Goal: Task Accomplishment & Management: Manage account settings

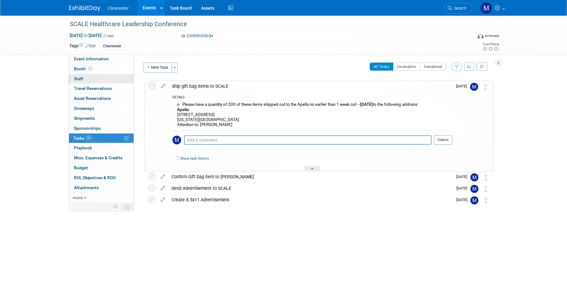
click at [94, 74] on link "0 Staff 0" at bounding box center [101, 79] width 65 height 10
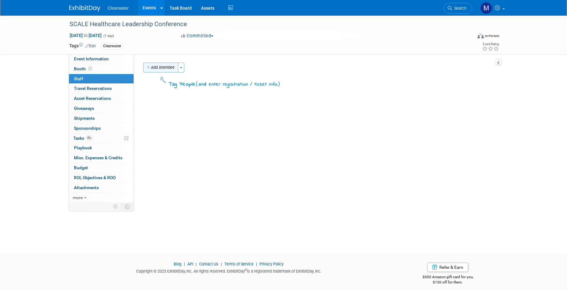
click at [167, 66] on button "Add Attendee" at bounding box center [160, 67] width 35 height 10
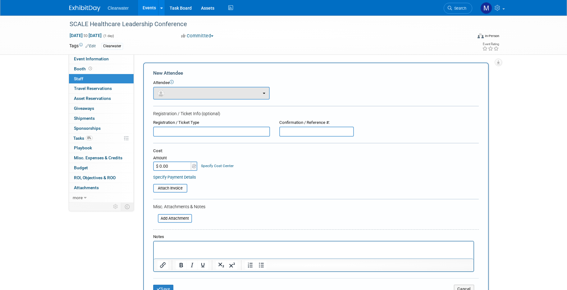
click at [209, 95] on button "button" at bounding box center [211, 93] width 117 height 13
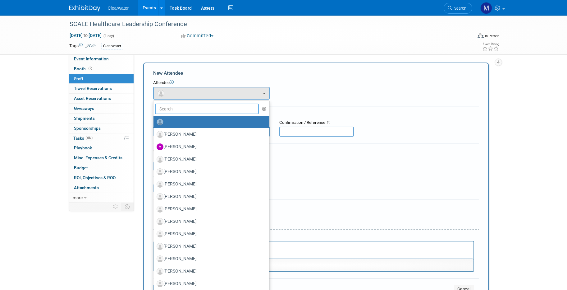
click at [209, 105] on input "text" at bounding box center [207, 108] width 104 height 11
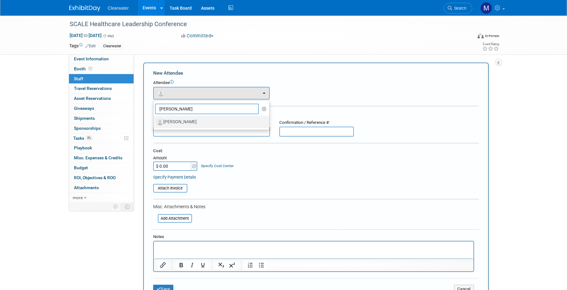
type input "Jon moo"
click at [209, 118] on label "Jon Moore" at bounding box center [210, 122] width 107 height 10
click at [154, 119] on input "Jon Moore" at bounding box center [152, 121] width 4 height 4
select select "c9dd2c84-12c6-47cc-ab55-8b3e9225eb9a"
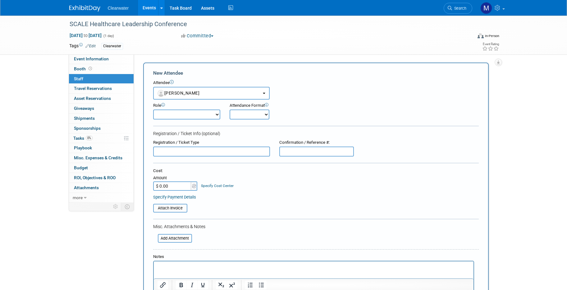
select select "1"
drag, startPoint x: 239, startPoint y: 115, endPoint x: 201, endPoint y: 110, distance: 38.5
click at [201, 110] on div "Role Consultant Demonstrator Host Planner Presenter Onsite" at bounding box center [316, 109] width 335 height 20
select select "8"
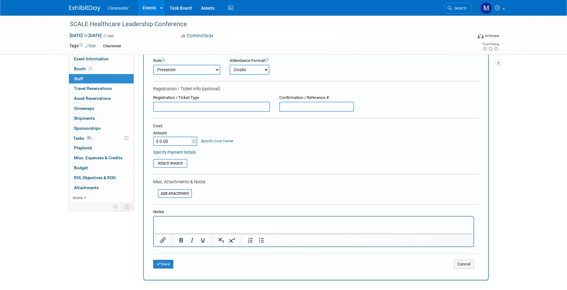
click at [178, 209] on div "Notes" at bounding box center [313, 212] width 321 height 6
click at [185, 102] on input "text" at bounding box center [211, 107] width 117 height 10
type input "Registered"
click at [199, 220] on p "Rich Text Area. Press ALT-0 for help." at bounding box center [313, 222] width 313 height 6
click at [166, 259] on button "Save" at bounding box center [163, 263] width 21 height 9
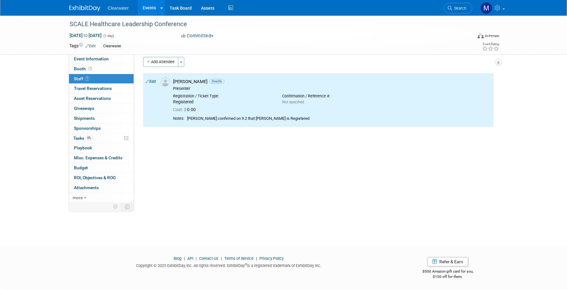
scroll to position [0, 0]
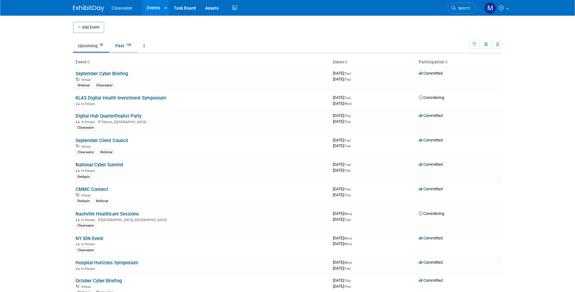
click at [124, 48] on link "Past 140" at bounding box center [124, 46] width 27 height 12
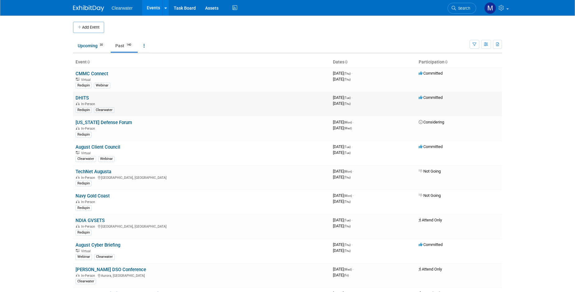
click at [83, 95] on link "DHITS" at bounding box center [82, 98] width 13 height 6
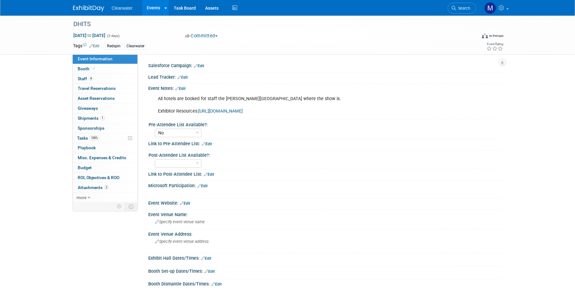
select select "No"
click at [100, 117] on span "1" at bounding box center [102, 118] width 5 height 5
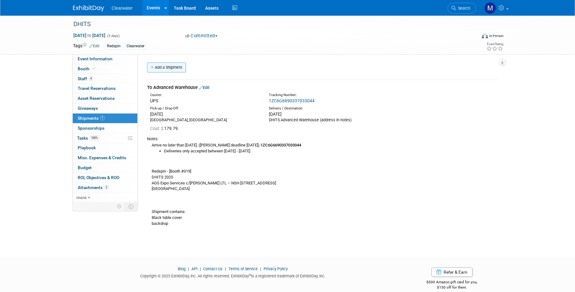
click at [175, 66] on link "Add a Shipment" at bounding box center [166, 67] width 39 height 10
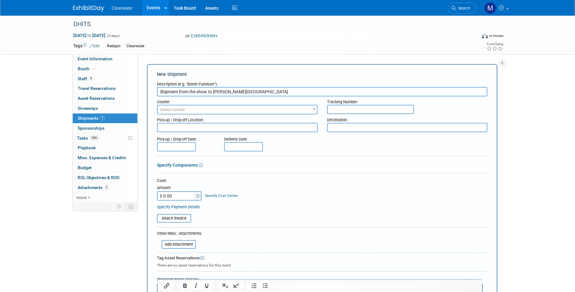
type input "Shipment from the show to Monica's House"
click at [241, 109] on span "Select courier" at bounding box center [237, 109] width 159 height 9
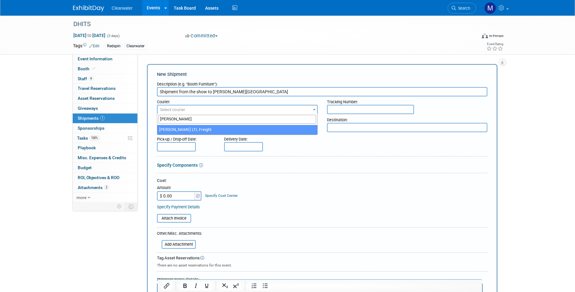
type input "saia"
select select "429"
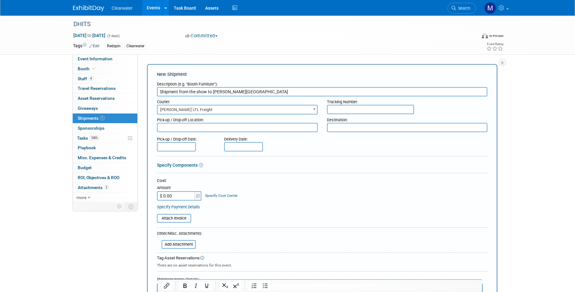
click at [347, 108] on input "text" at bounding box center [370, 109] width 87 height 9
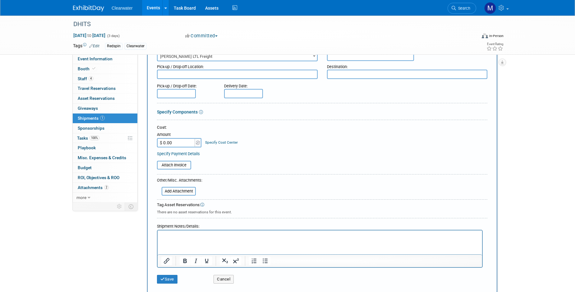
click at [210, 238] on p "Rich Text Area. Press ALT-0 for help." at bounding box center [319, 236] width 317 height 6
drag, startPoint x: 296, startPoint y: 238, endPoint x: 179, endPoint y: 236, distance: 117.2
click at [179, 236] on p "tracking: https://www.saia.com/track/details;pro=10800317880" at bounding box center [319, 236] width 317 height 6
click at [170, 256] on button "Insert/edit link" at bounding box center [166, 260] width 11 height 9
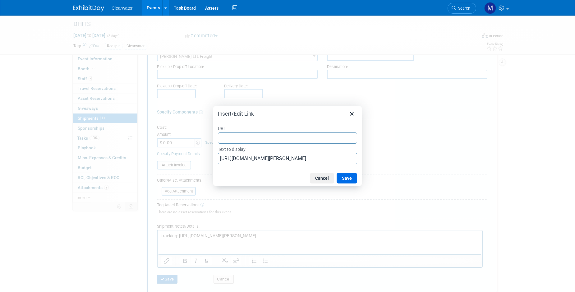
type input "https://www.saia.com/track/details;pro=10800317880"
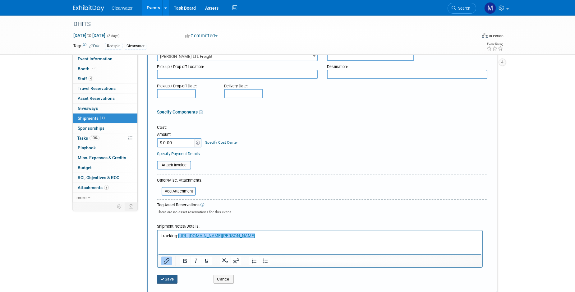
click at [163, 277] on icon "submit" at bounding box center [162, 279] width 4 height 4
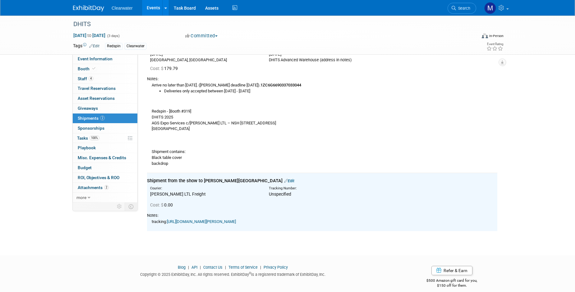
scroll to position [56, 0]
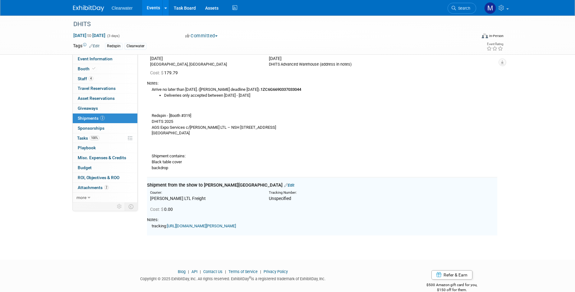
click at [284, 183] on link "Edit" at bounding box center [289, 185] width 10 height 5
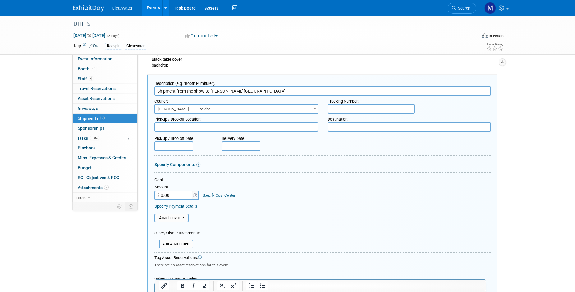
scroll to position [0, 0]
click at [238, 135] on div "Delivery Date:" at bounding box center [260, 137] width 77 height 8
click at [238, 141] on input "text" at bounding box center [241, 145] width 39 height 9
click at [306, 150] on span at bounding box center [310, 152] width 11 height 11
select select "8"
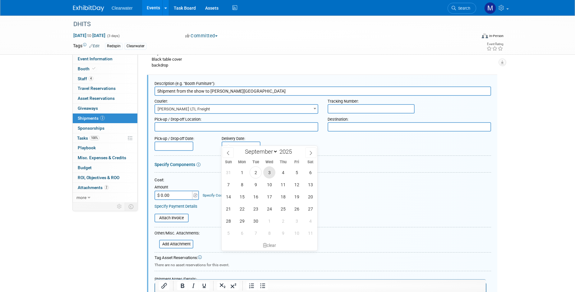
click at [273, 171] on span "3" at bounding box center [269, 172] width 12 height 12
type input "Sep 3, 2025"
click at [185, 142] on input "text" at bounding box center [173, 145] width 39 height 9
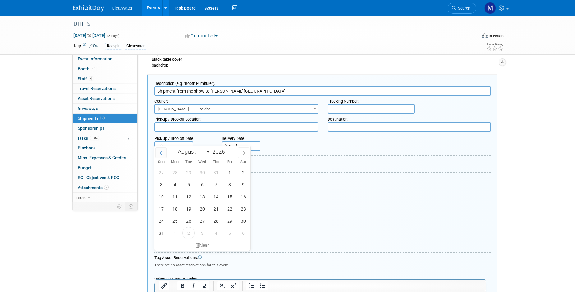
click at [166, 151] on span at bounding box center [160, 152] width 11 height 11
click at [245, 155] on span at bounding box center [243, 152] width 11 height 11
select select "7"
click at [219, 220] on span "28" at bounding box center [216, 221] width 12 height 12
type input "Aug 28, 2025"
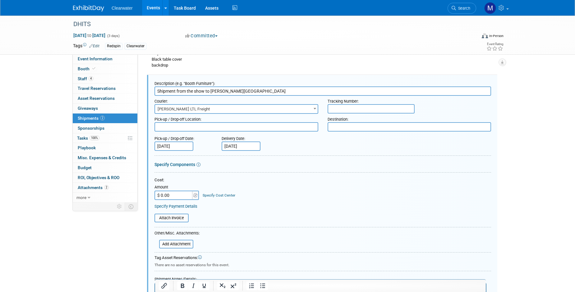
click at [279, 146] on form "Description (e.g. "Booth Furniture"): Shipment from the show to Monica's House …" at bounding box center [322, 205] width 337 height 254
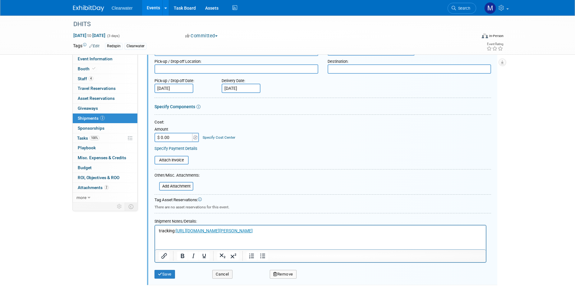
scroll to position [206, 0]
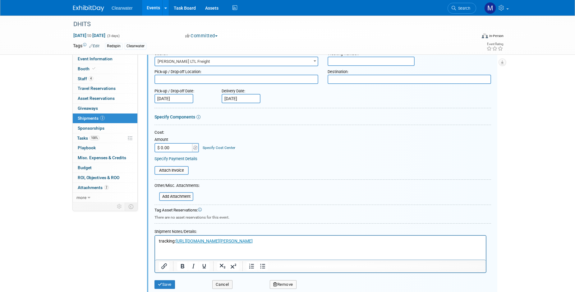
click at [369, 75] on textarea at bounding box center [410, 79] width 164 height 9
type textarea "Monica's House"
click at [242, 78] on textarea at bounding box center [236, 79] width 164 height 9
type textarea "DHITS show"
click at [170, 280] on button "Save" at bounding box center [164, 284] width 21 height 9
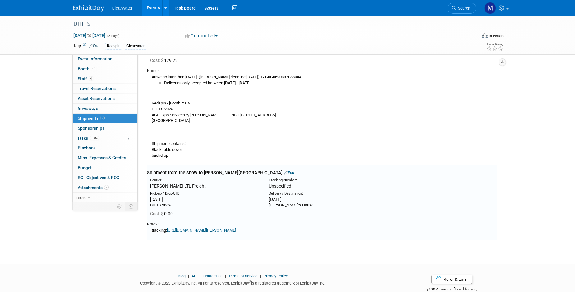
scroll to position [58, 0]
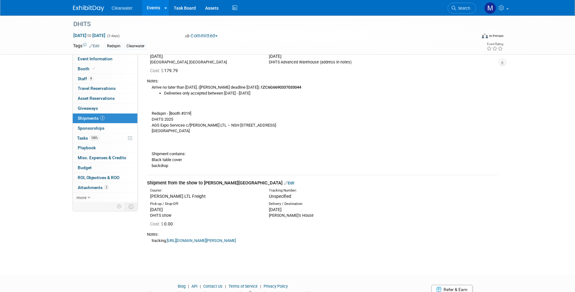
click at [284, 181] on link "Edit" at bounding box center [289, 183] width 10 height 5
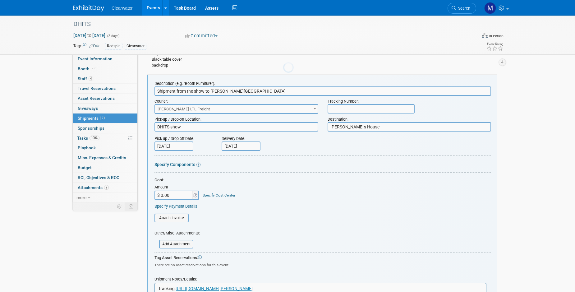
scroll to position [0, 0]
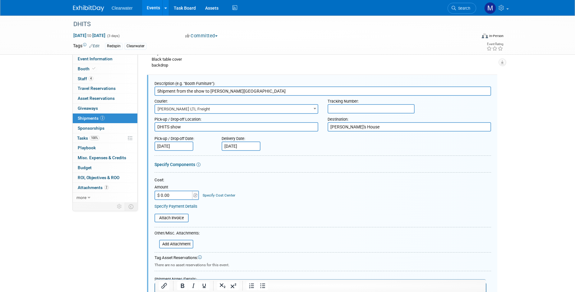
click at [361, 107] on input "text" at bounding box center [371, 108] width 87 height 9
paste input "10800317880"
type input "10800317880"
click at [340, 227] on div at bounding box center [322, 228] width 337 height 3
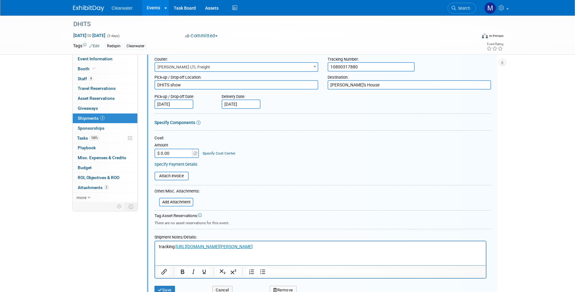
scroll to position [235, 0]
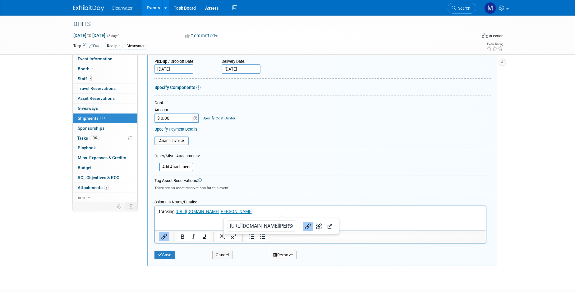
click at [294, 213] on p "tracking: https://www.saia.com/track/details;pro=10800317880" at bounding box center [320, 211] width 323 height 6
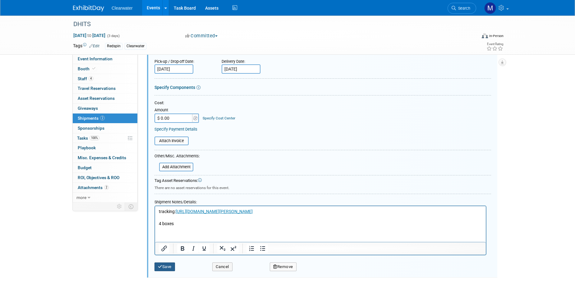
click at [166, 262] on button "Save" at bounding box center [164, 266] width 21 height 9
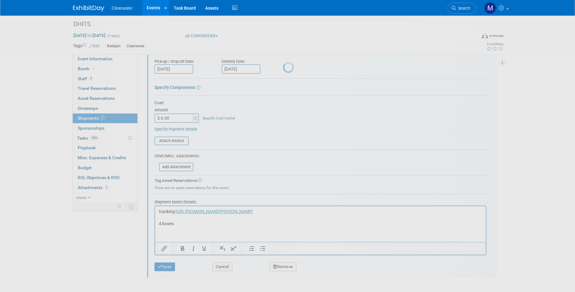
scroll to position [89, 0]
